Goal: Find specific page/section: Find specific page/section

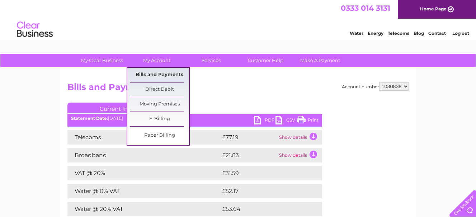
click at [154, 73] on link "Bills and Payments" at bounding box center [159, 75] width 59 height 14
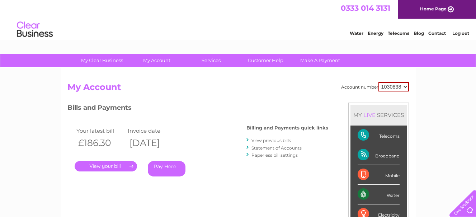
click at [95, 166] on link "." at bounding box center [106, 166] width 62 height 10
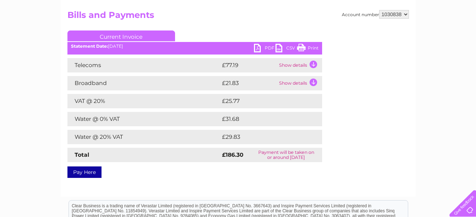
scroll to position [108, 0]
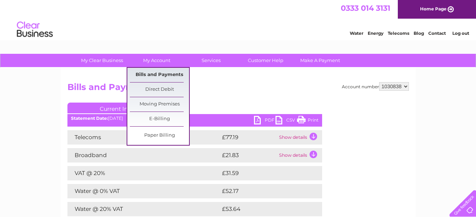
click at [165, 72] on link "Bills and Payments" at bounding box center [159, 75] width 59 height 14
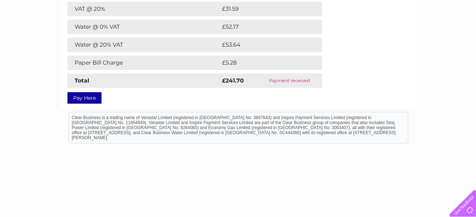
scroll to position [185, 0]
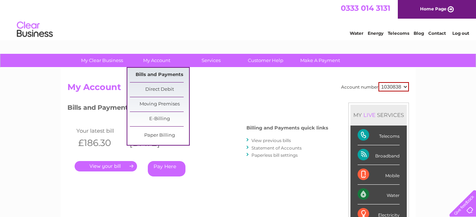
click at [153, 73] on link "Bills and Payments" at bounding box center [159, 75] width 59 height 14
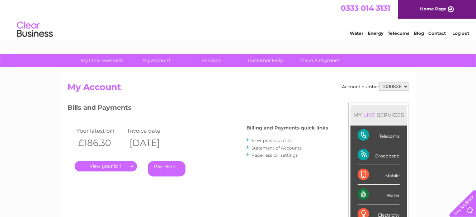
click at [206, 95] on h2 "My Account" at bounding box center [237, 89] width 341 height 14
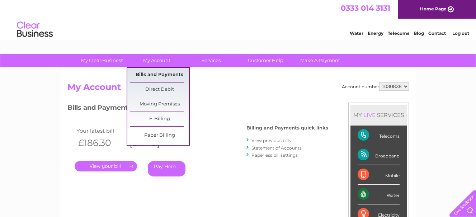
click at [164, 70] on link "Bills and Payments" at bounding box center [159, 75] width 59 height 14
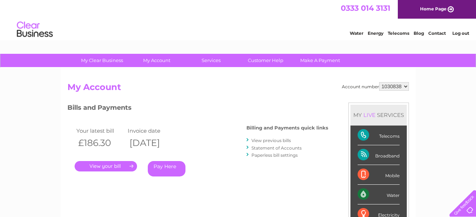
click at [117, 166] on link "." at bounding box center [106, 166] width 62 height 10
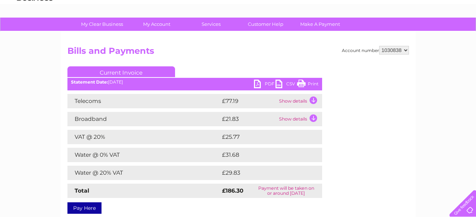
scroll to position [36, 0]
